Goal: Information Seeking & Learning: Find specific fact

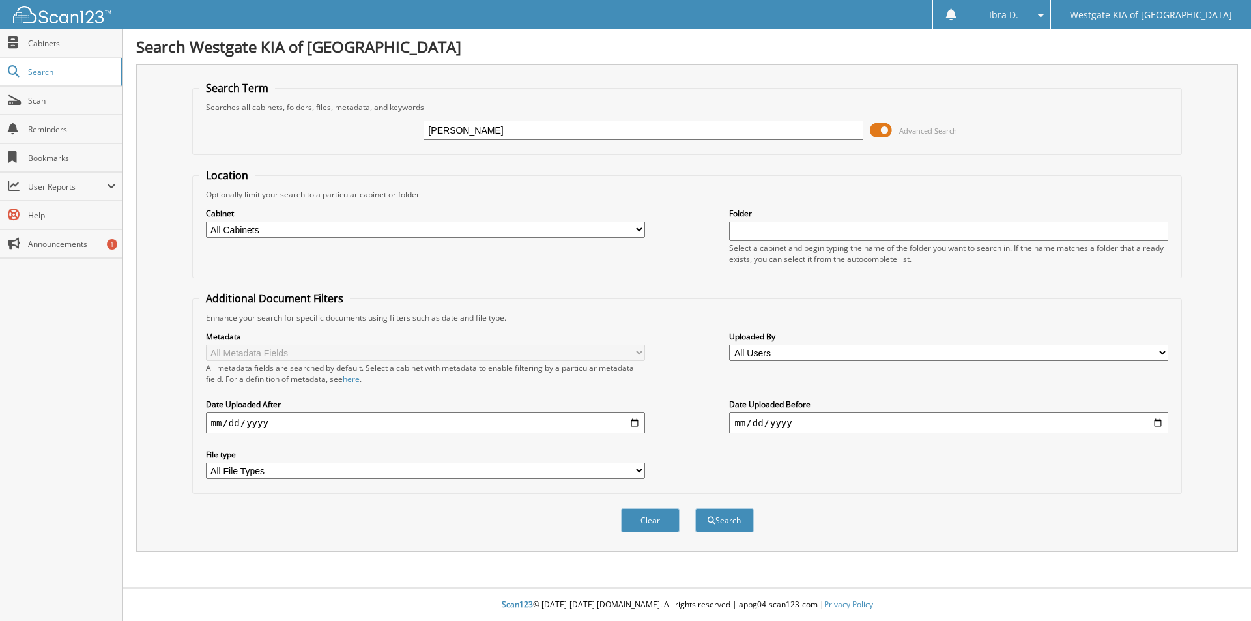
type input "altagiacia martinez"
click at [695, 508] on button "Search" at bounding box center [724, 520] width 59 height 24
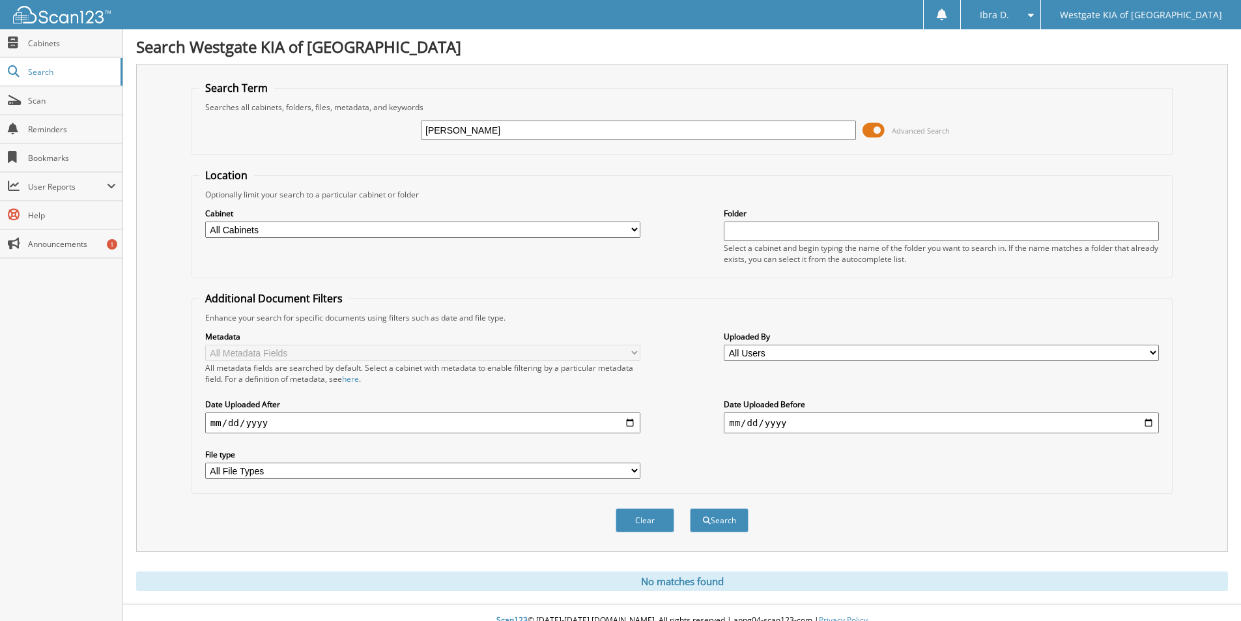
drag, startPoint x: 509, startPoint y: 131, endPoint x: 388, endPoint y: 114, distance: 121.7
click at [388, 114] on div "altagiacia martinez Advanced Search" at bounding box center [682, 130] width 967 height 35
drag, startPoint x: 805, startPoint y: 122, endPoint x: 755, endPoint y: 137, distance: 53.0
paste input "61514P"
type input "61514P"
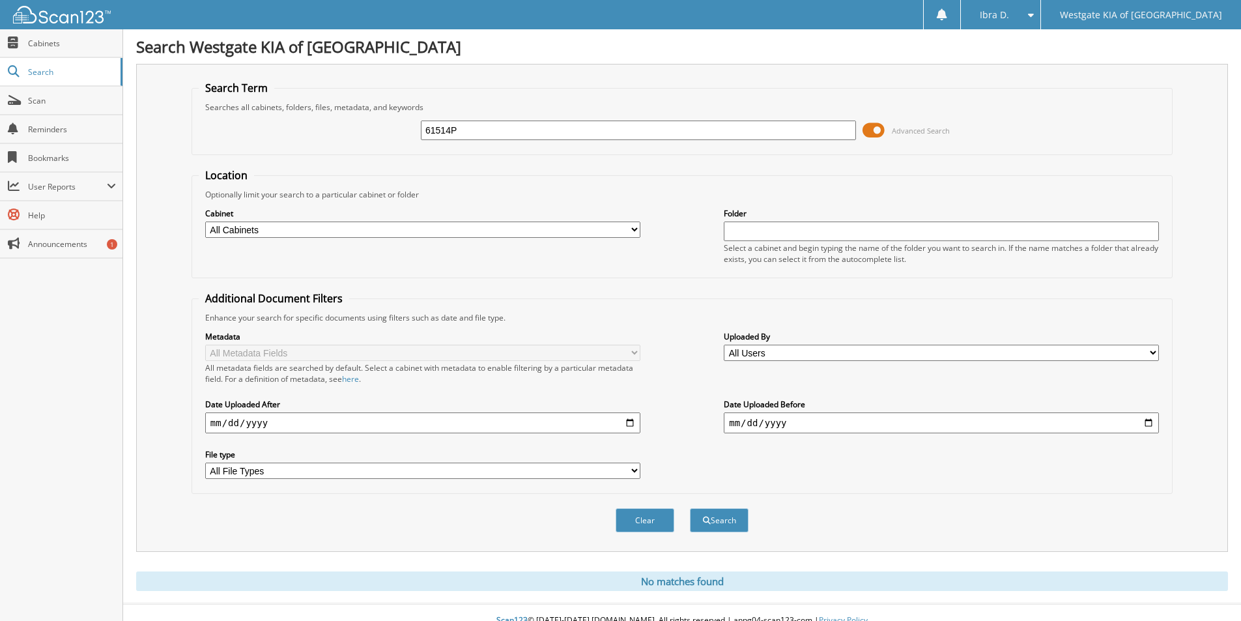
click at [690, 508] on button "Search" at bounding box center [719, 520] width 59 height 24
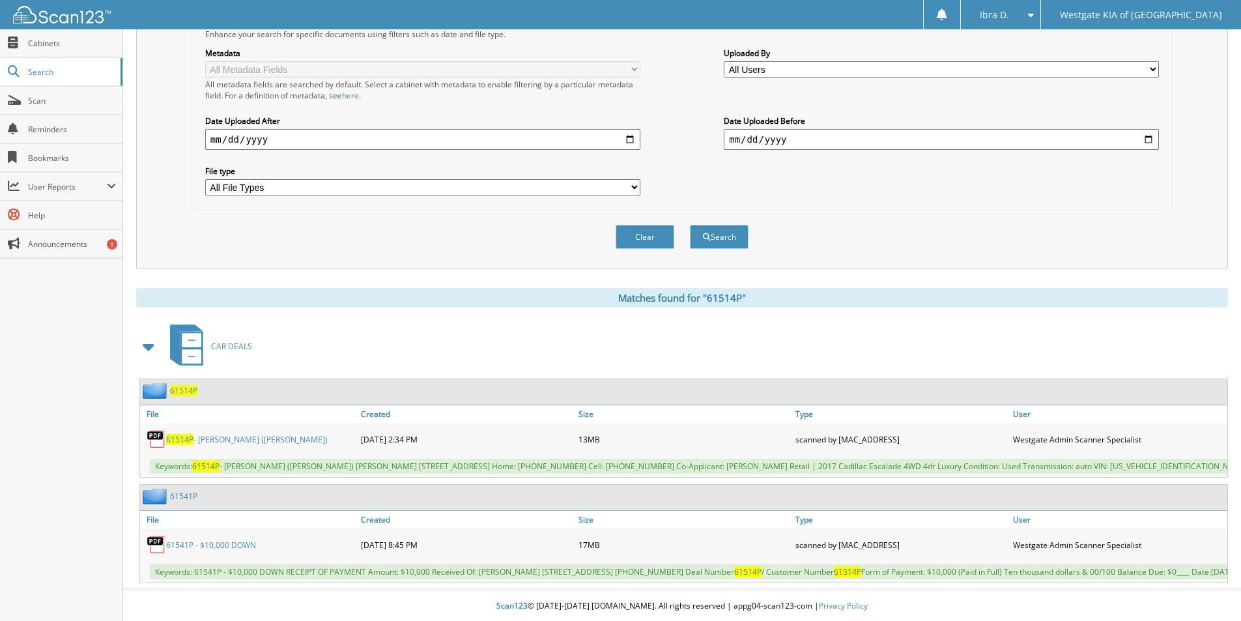
scroll to position [305, 0]
click at [234, 433] on link "61514P - [PERSON_NAME] ([PERSON_NAME])" at bounding box center [247, 438] width 162 height 11
